Goal: Check status: Check status

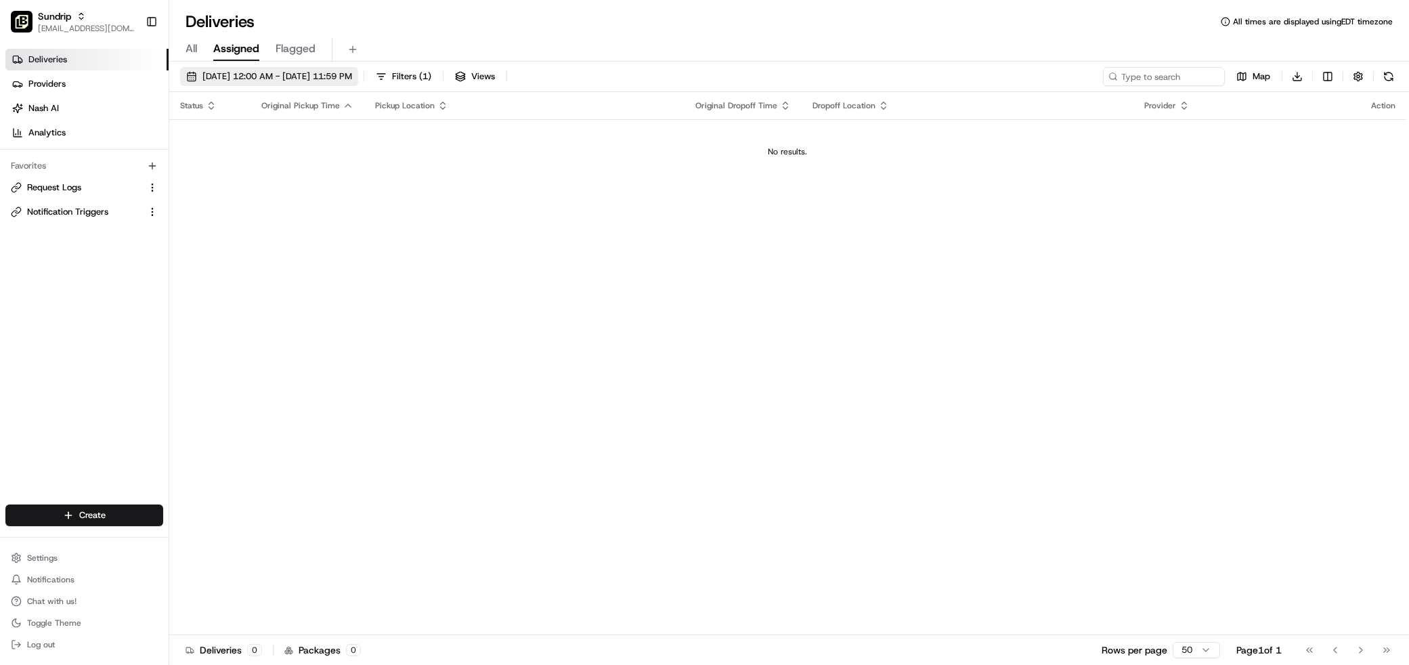
click at [242, 71] on span "[DATE] 12:00 AM - [DATE] 11:59 PM" at bounding box center [277, 76] width 150 height 12
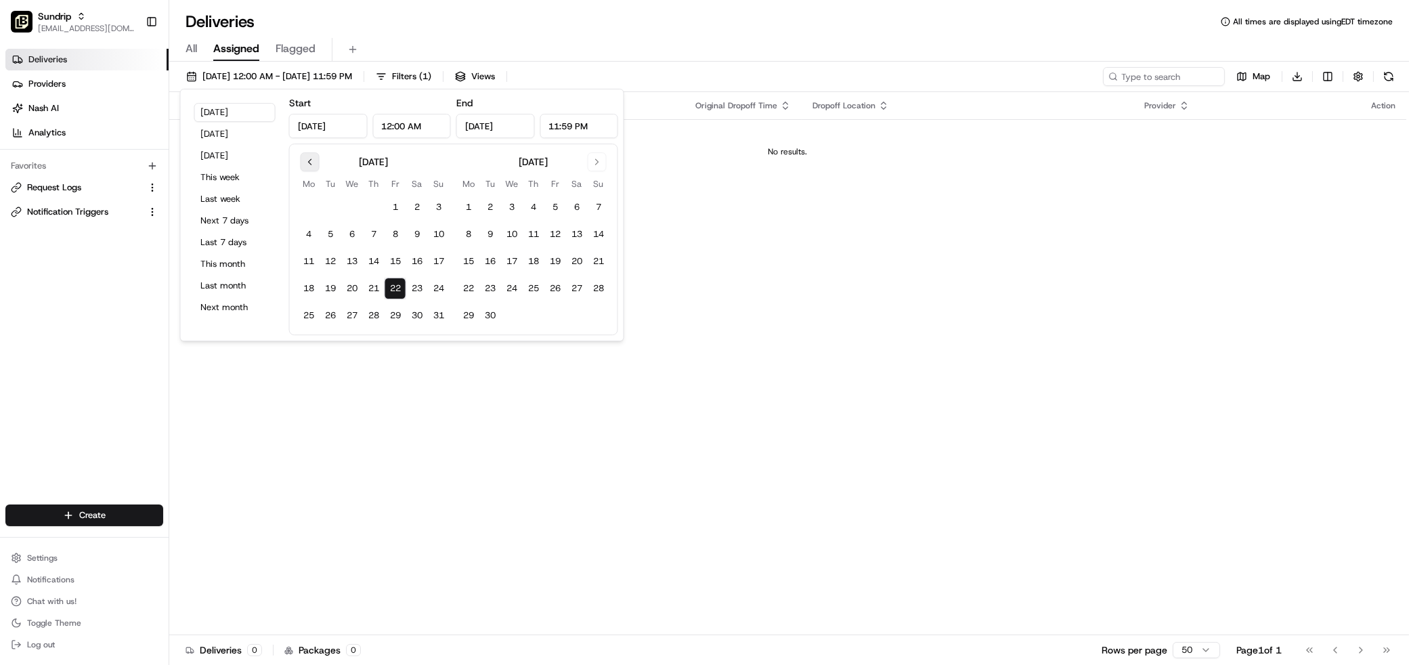
click at [305, 158] on button "Go to previous month" at bounding box center [310, 161] width 19 height 19
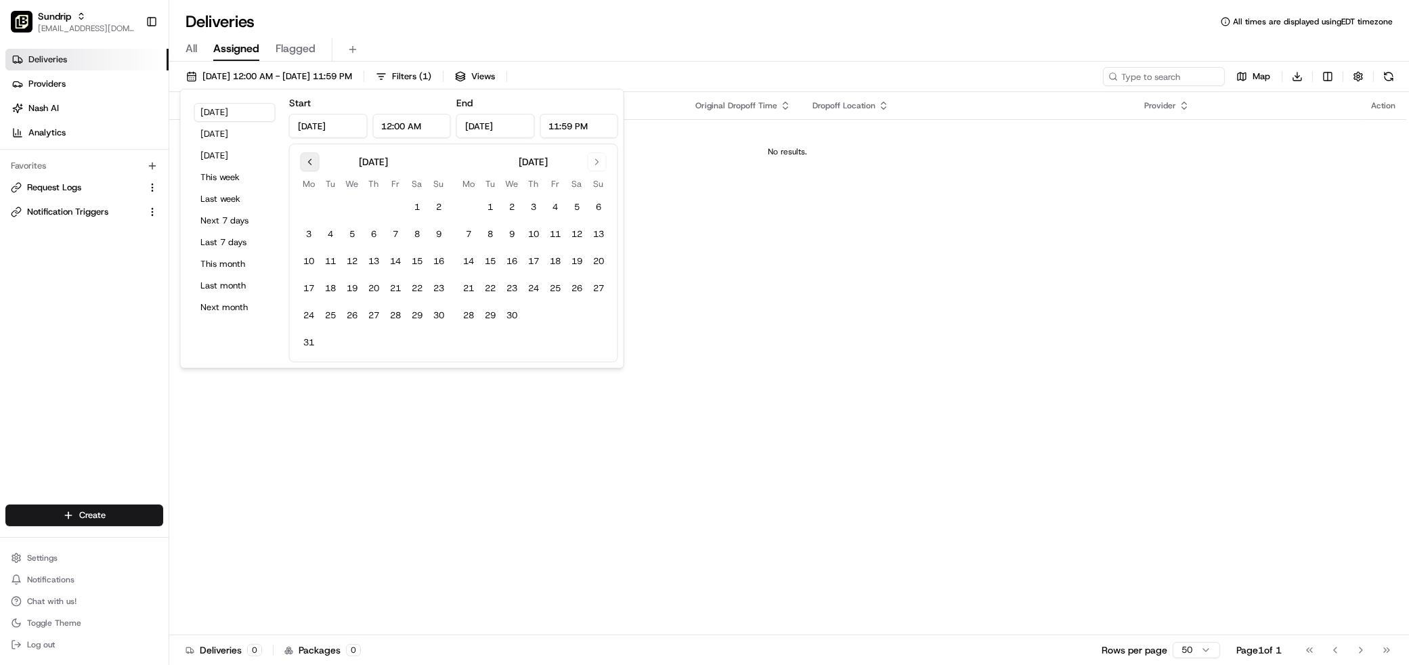
click at [305, 158] on button "Go to previous month" at bounding box center [310, 161] width 19 height 19
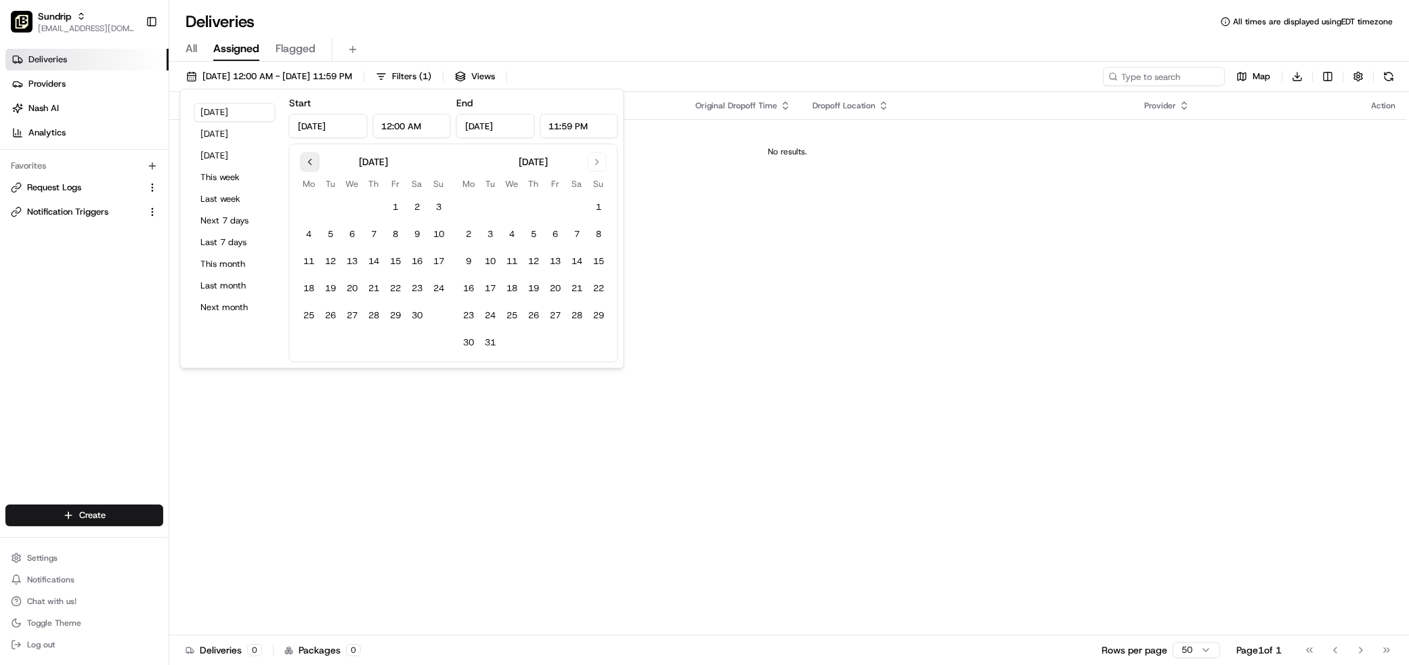
click at [305, 158] on button "Go to previous month" at bounding box center [310, 161] width 19 height 19
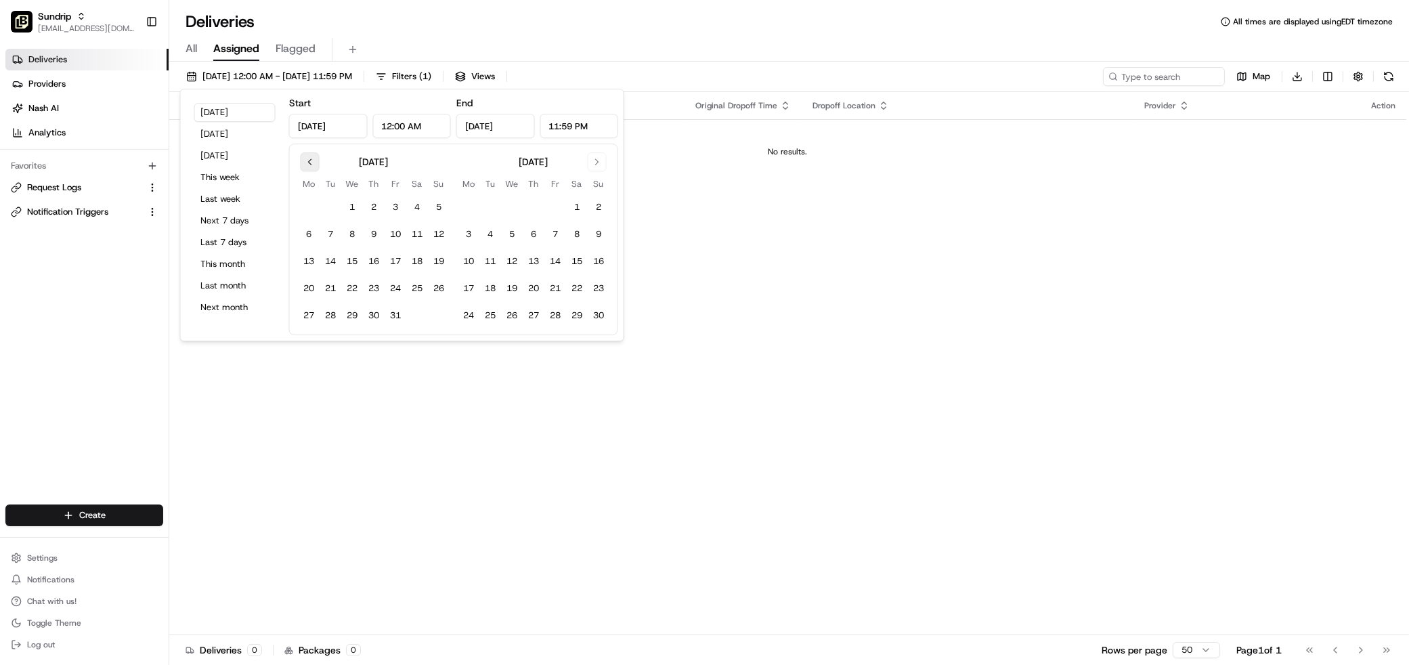
click at [305, 158] on button "Go to previous month" at bounding box center [310, 161] width 19 height 19
click at [308, 158] on button "Go to previous month" at bounding box center [310, 161] width 19 height 19
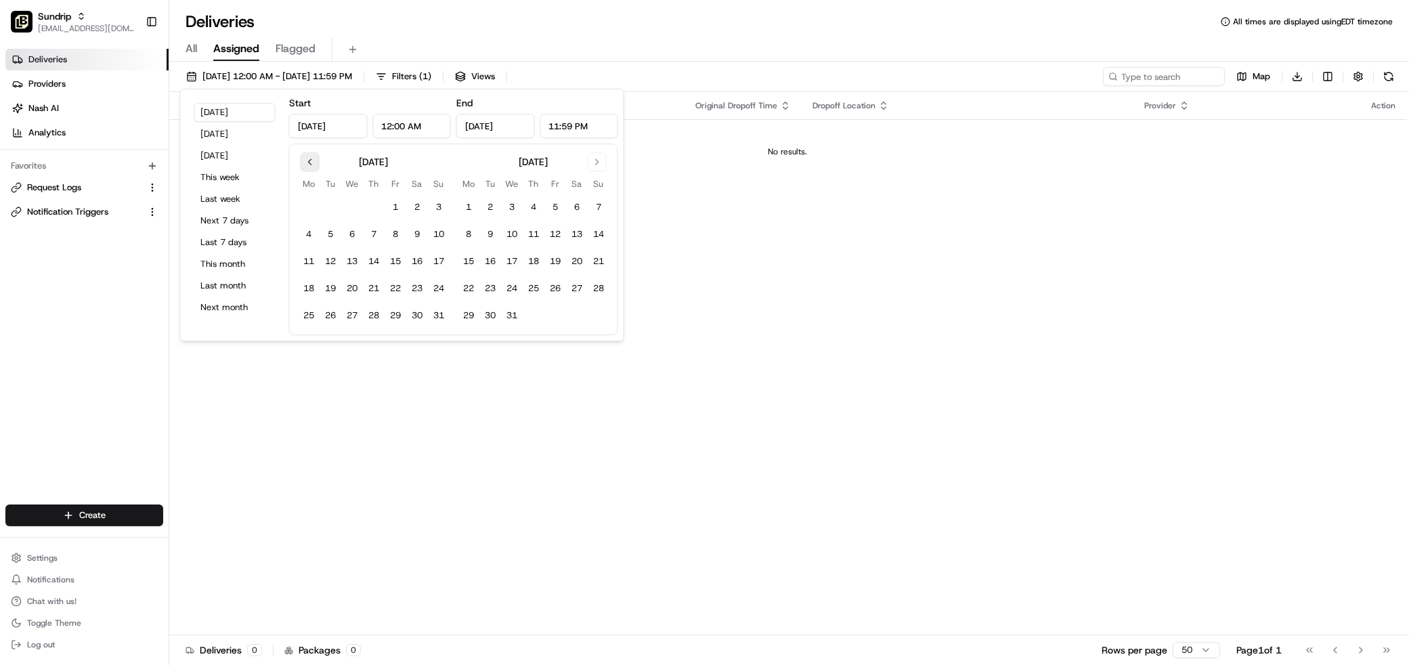
click at [308, 158] on button "Go to previous month" at bounding box center [310, 161] width 19 height 19
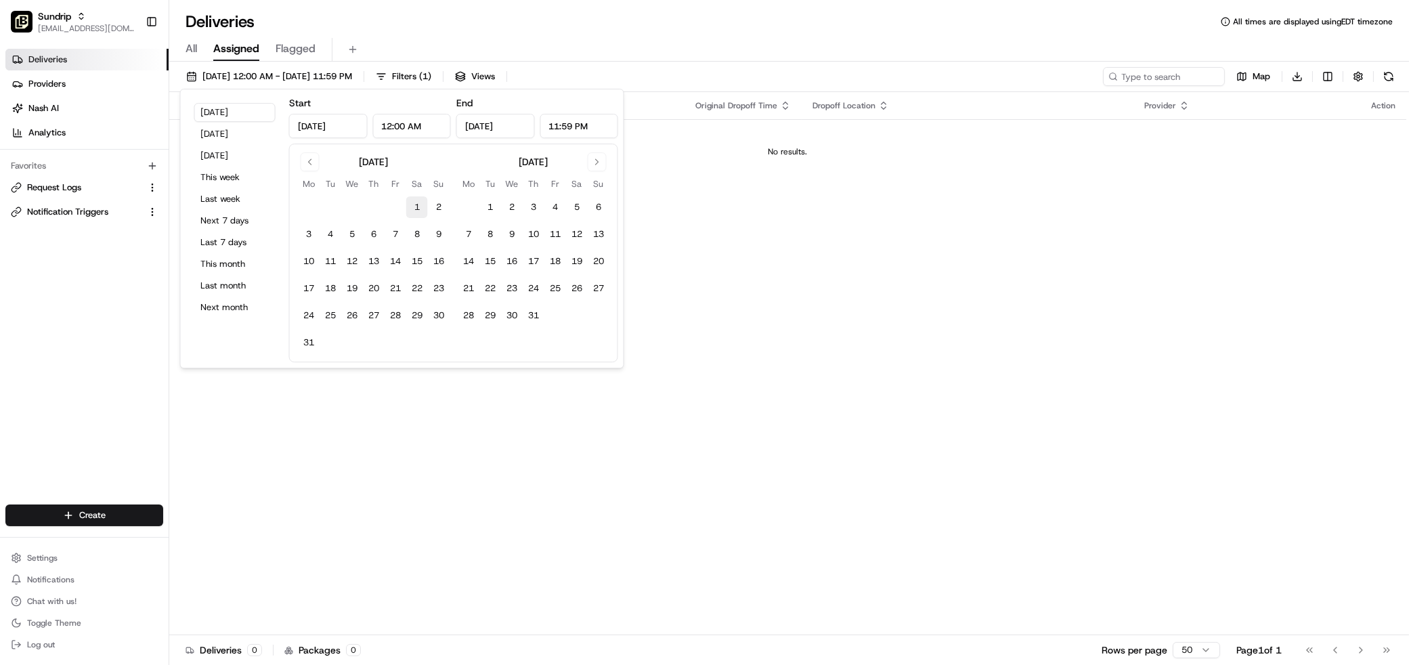
click at [410, 204] on button "1" at bounding box center [417, 207] width 22 height 22
type input "[DATE]"
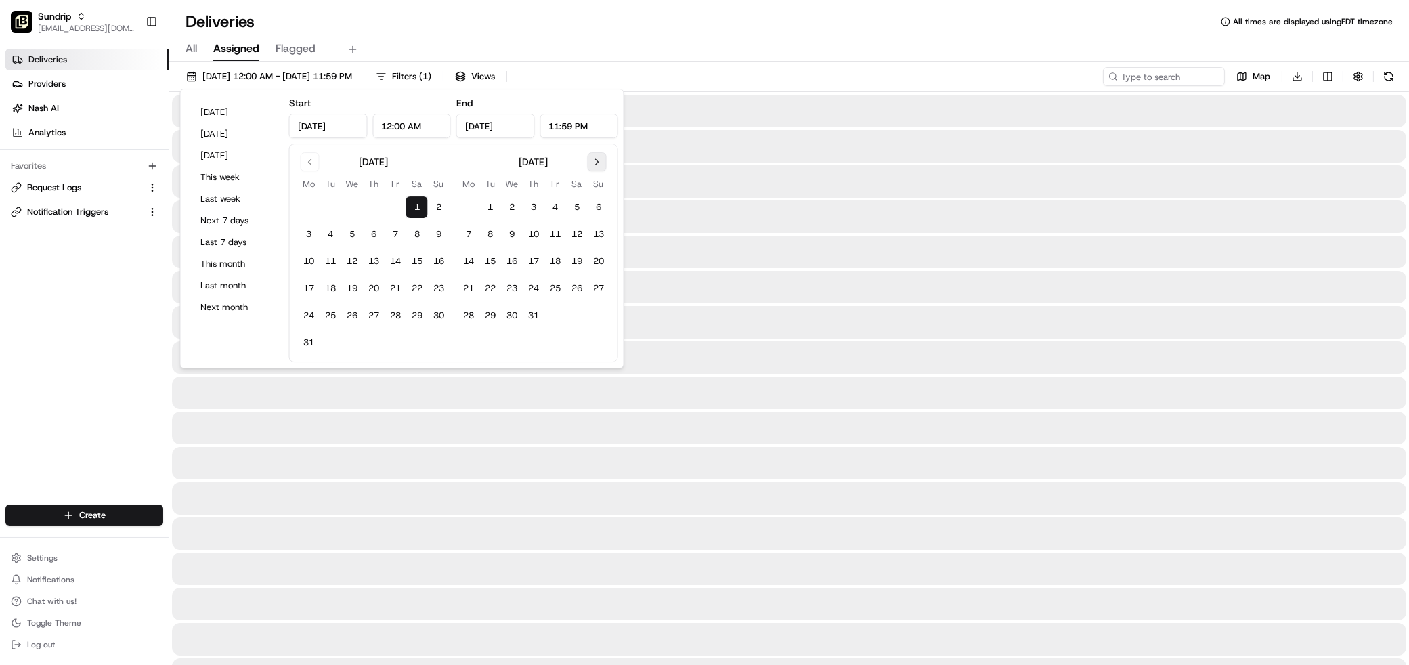
click at [605, 162] on button "Go to next month" at bounding box center [597, 161] width 19 height 19
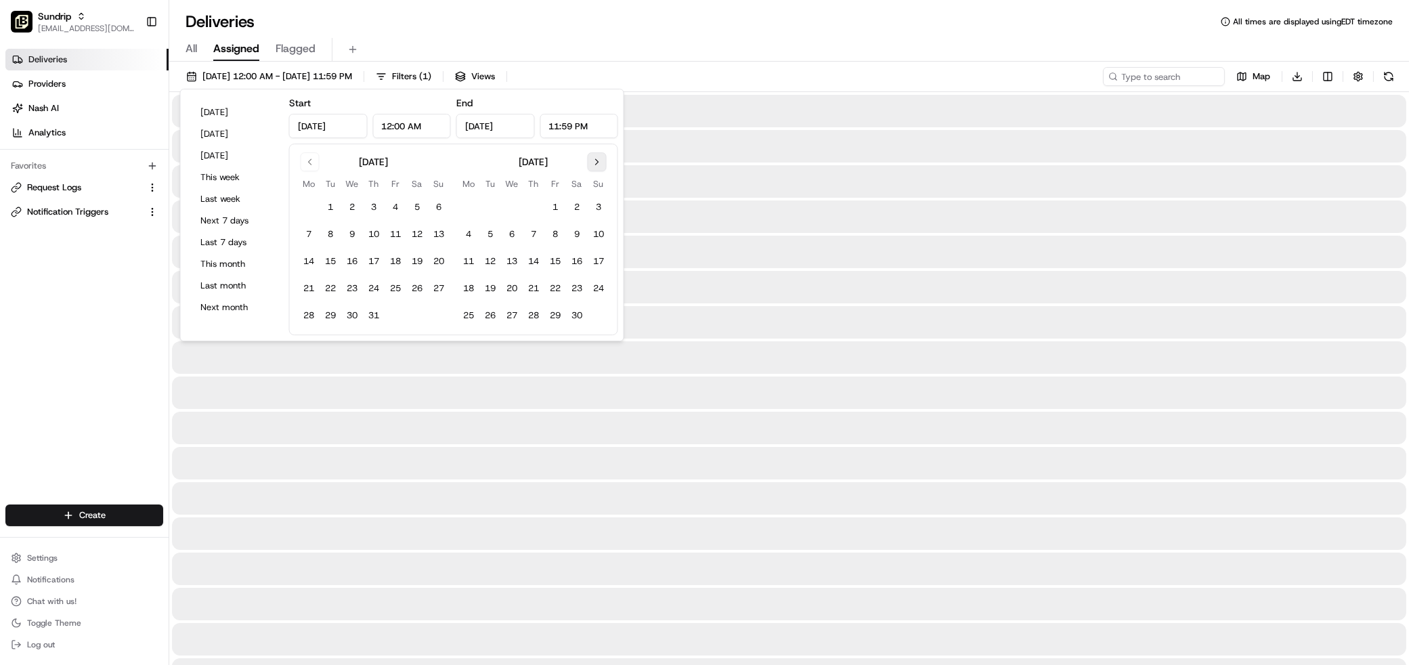
click at [605, 162] on button "Go to next month" at bounding box center [597, 161] width 19 height 19
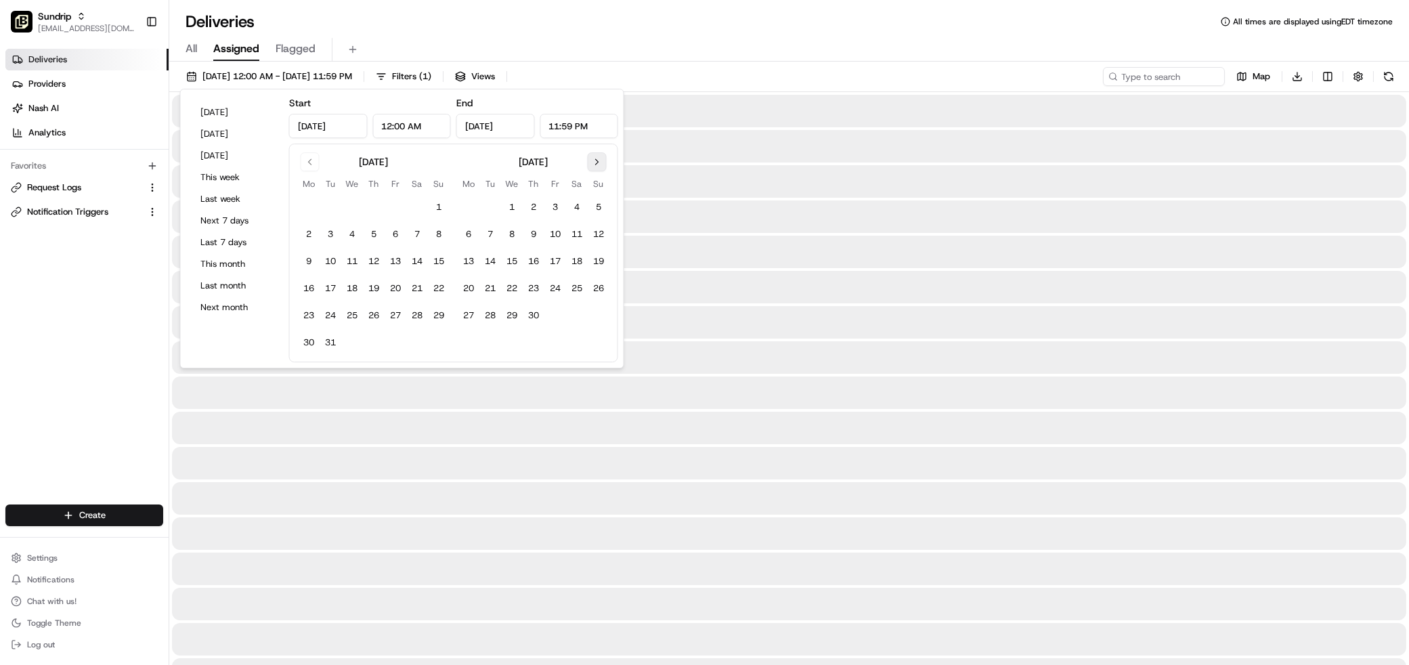
click at [605, 162] on button "Go to next month" at bounding box center [597, 161] width 19 height 19
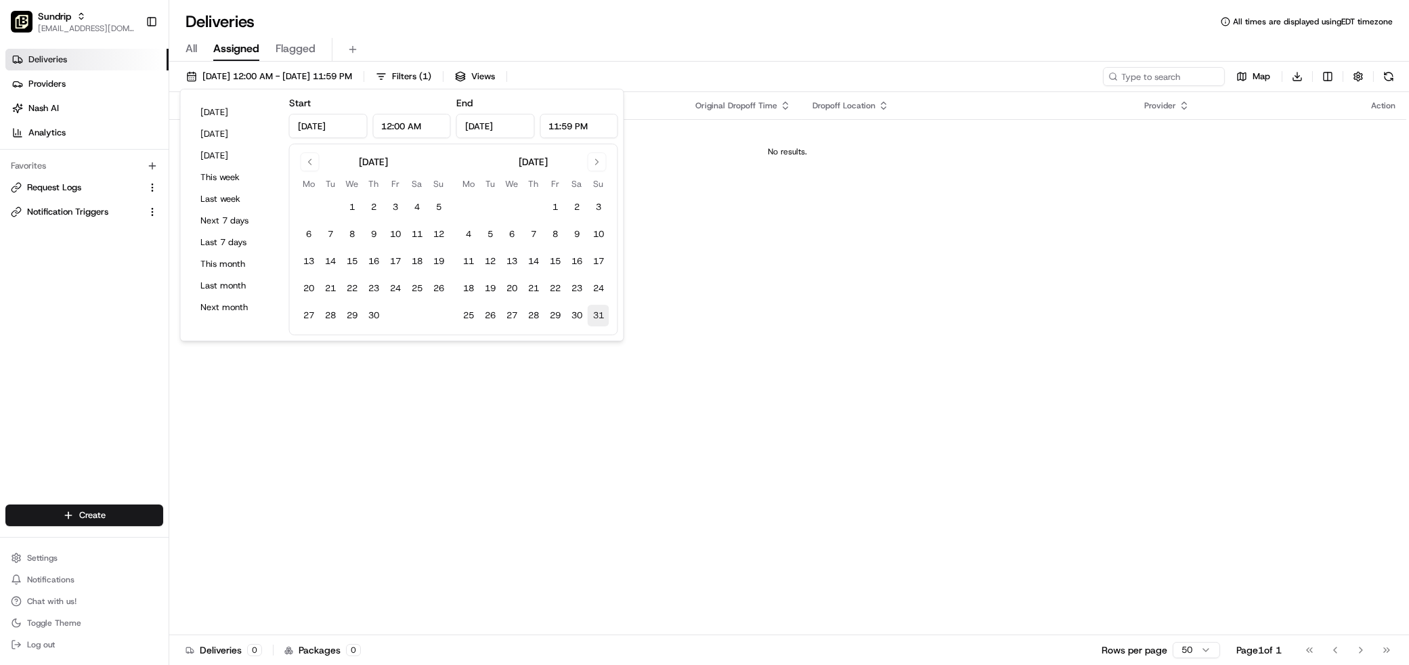
click at [599, 316] on button "31" at bounding box center [599, 316] width 22 height 22
type input "[DATE]"
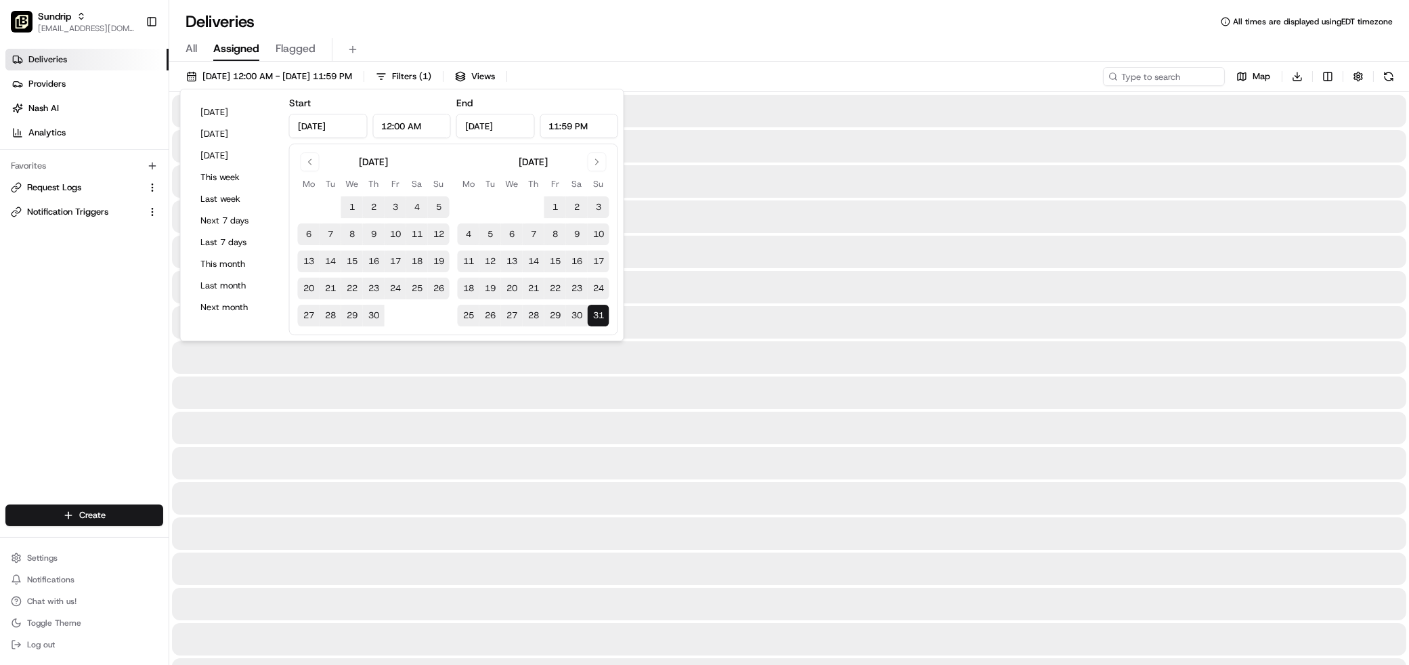
click at [798, 36] on div "All Assigned Flagged" at bounding box center [789, 46] width 1240 height 29
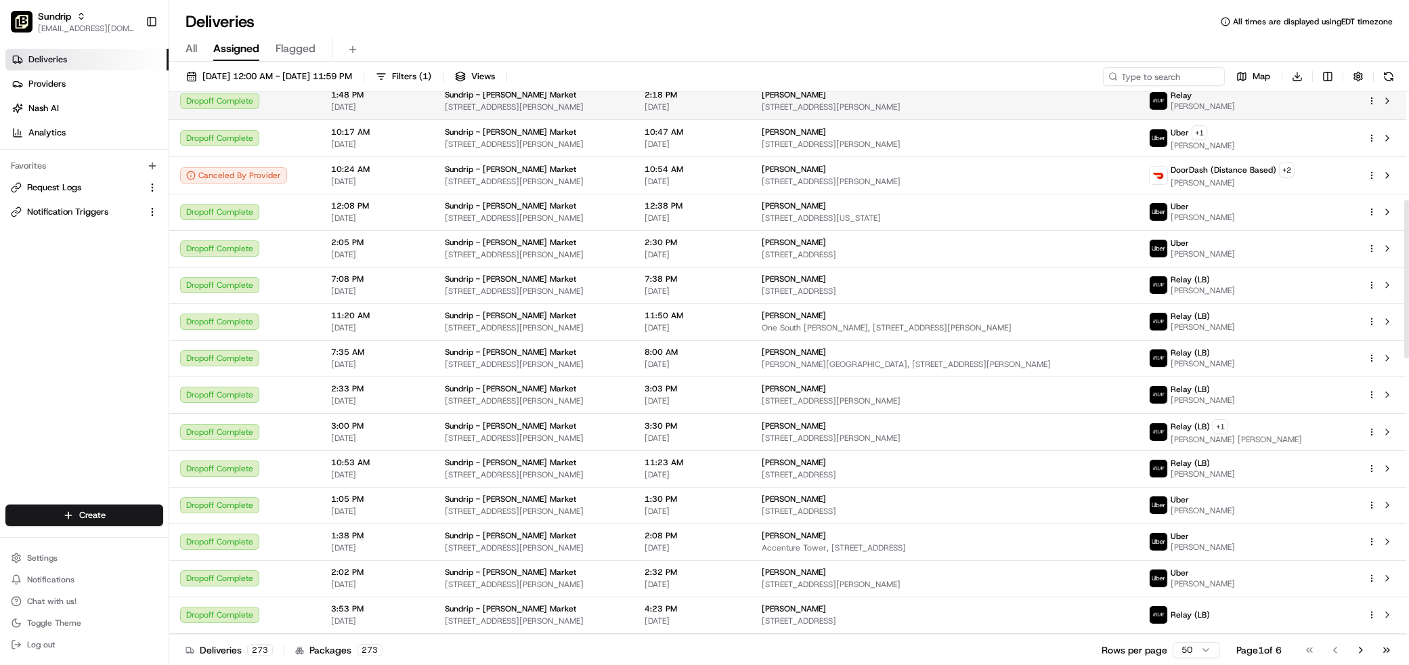
scroll to position [366, 0]
